Goal: Task Accomplishment & Management: Manage account settings

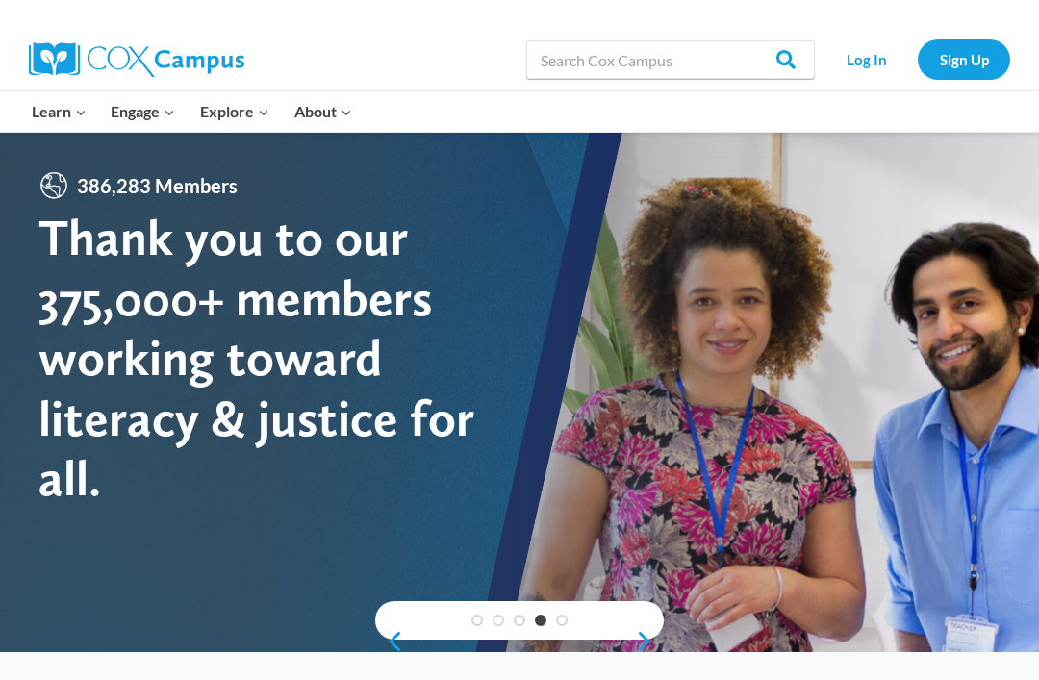
click at [865, 67] on link "Log In" at bounding box center [866, 58] width 84 height 39
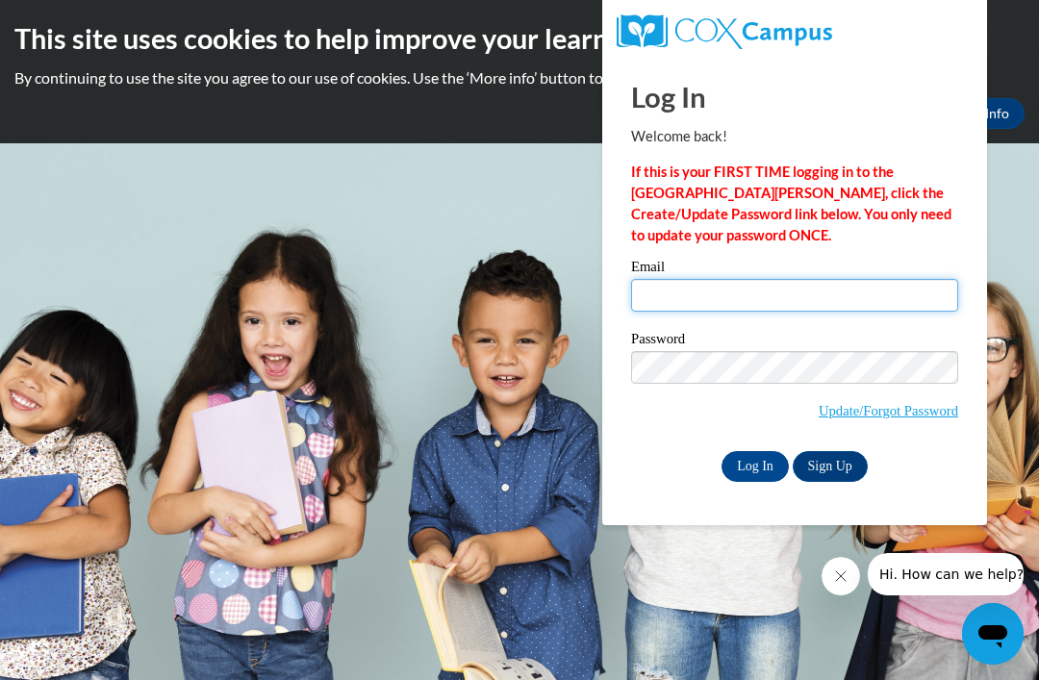
click at [828, 307] on input "Email" at bounding box center [794, 295] width 327 height 33
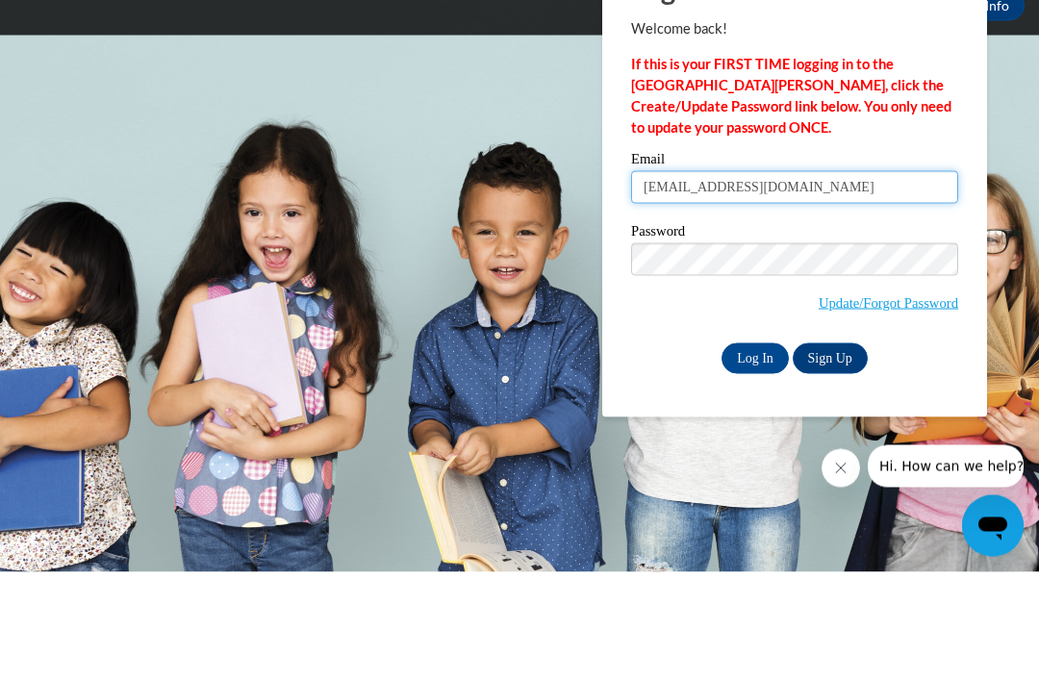
type input "[EMAIL_ADDRESS][DOMAIN_NAME]"
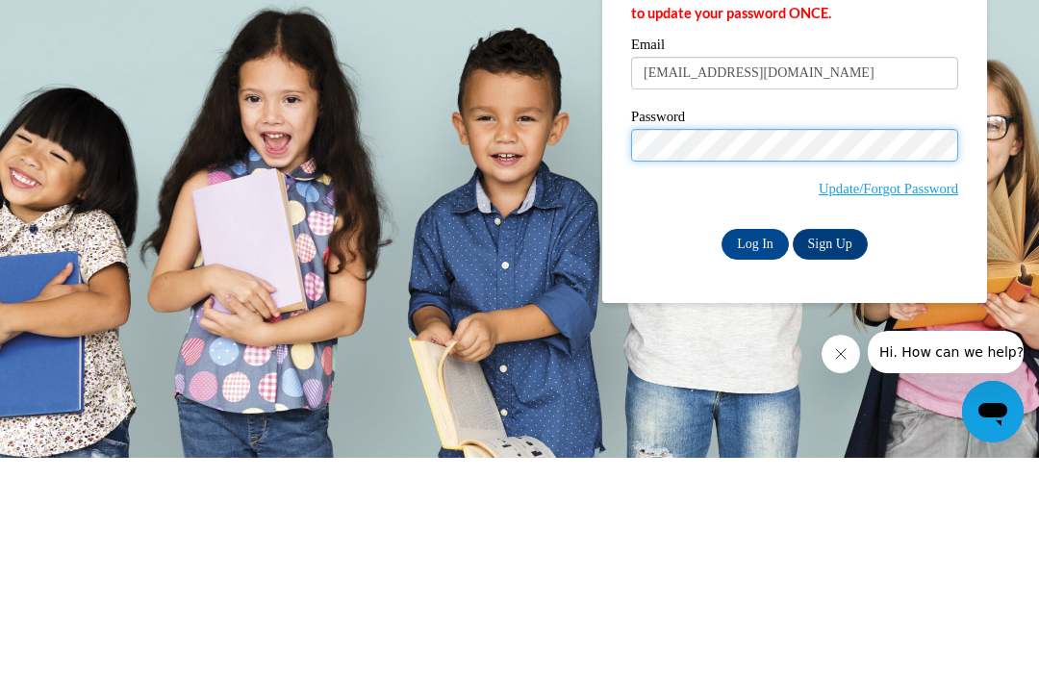
click at [755, 451] on input "Log In" at bounding box center [754, 466] width 67 height 31
